Goal: Navigation & Orientation: Find specific page/section

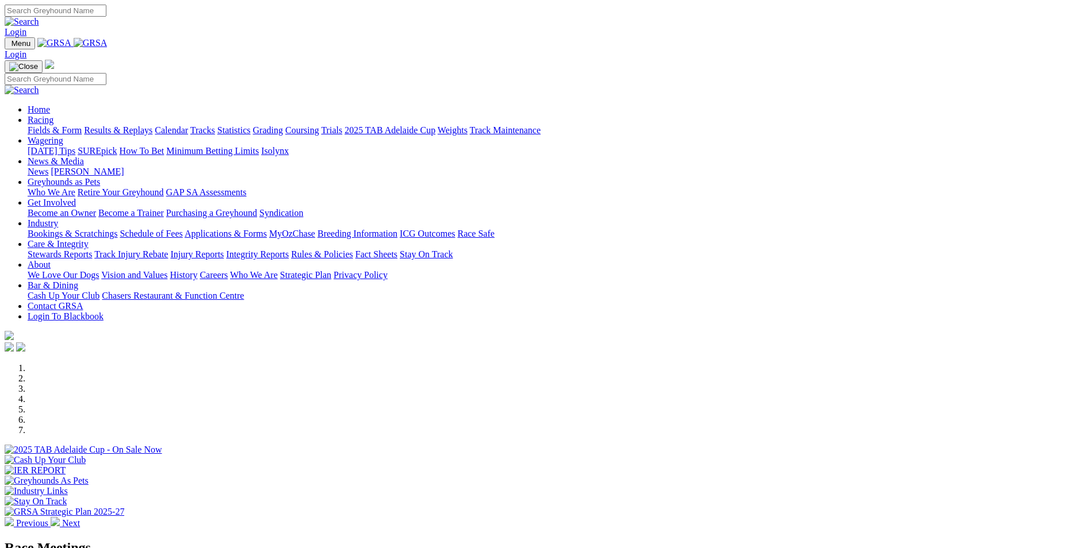
click at [53, 115] on link "Racing" at bounding box center [41, 120] width 26 height 10
click at [188, 125] on link "Calendar" at bounding box center [171, 130] width 33 height 10
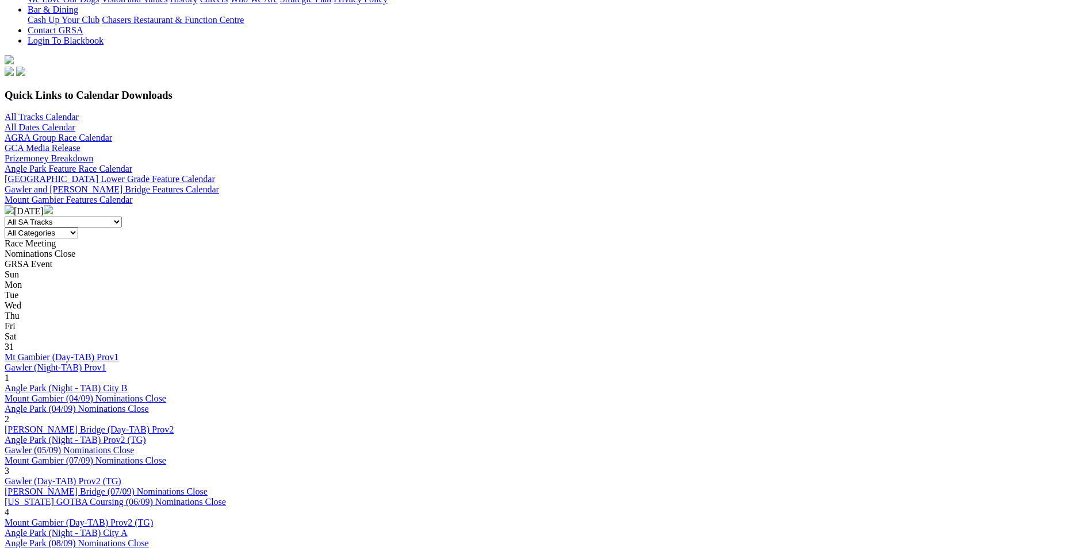
scroll to position [298, 0]
